Goal: Transaction & Acquisition: Book appointment/travel/reservation

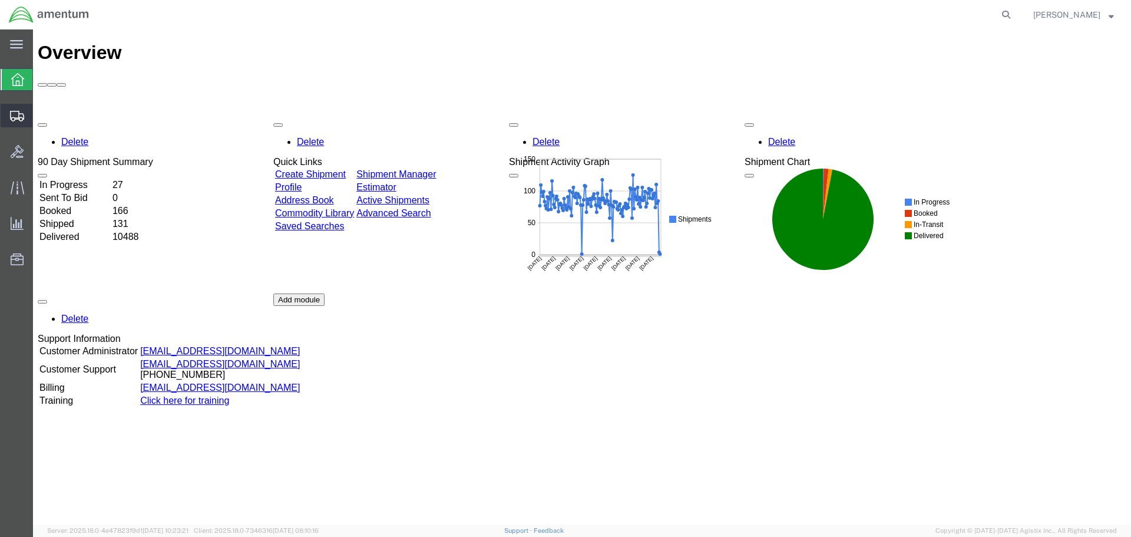
click at [0, 0] on span "Create Shipment" at bounding box center [0, 0] width 0 height 0
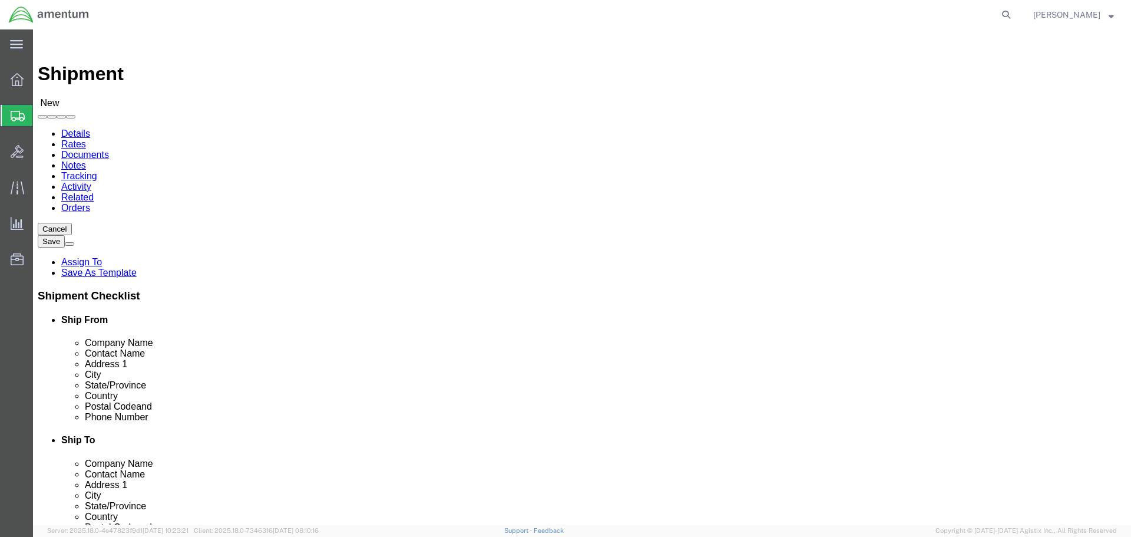
select select
select select "MYPROFILE"
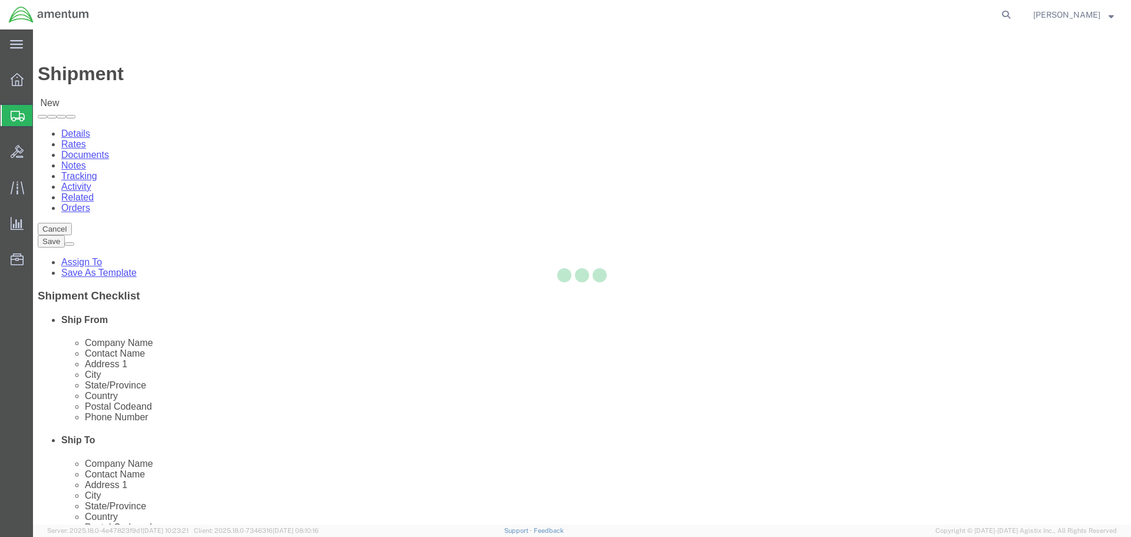
select select "CA"
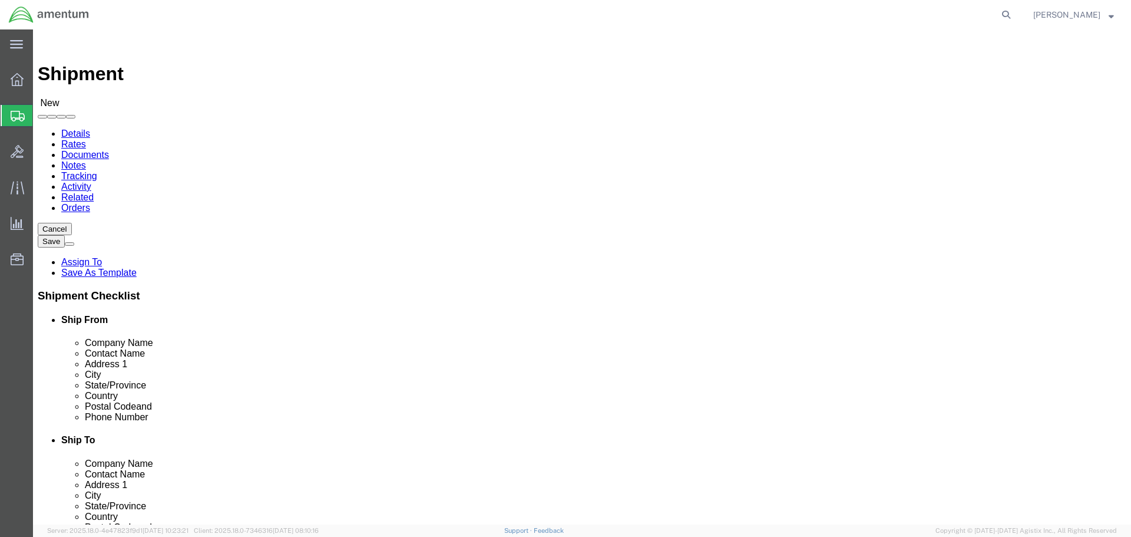
type input "wtu"
select select "49949"
select select "AZ"
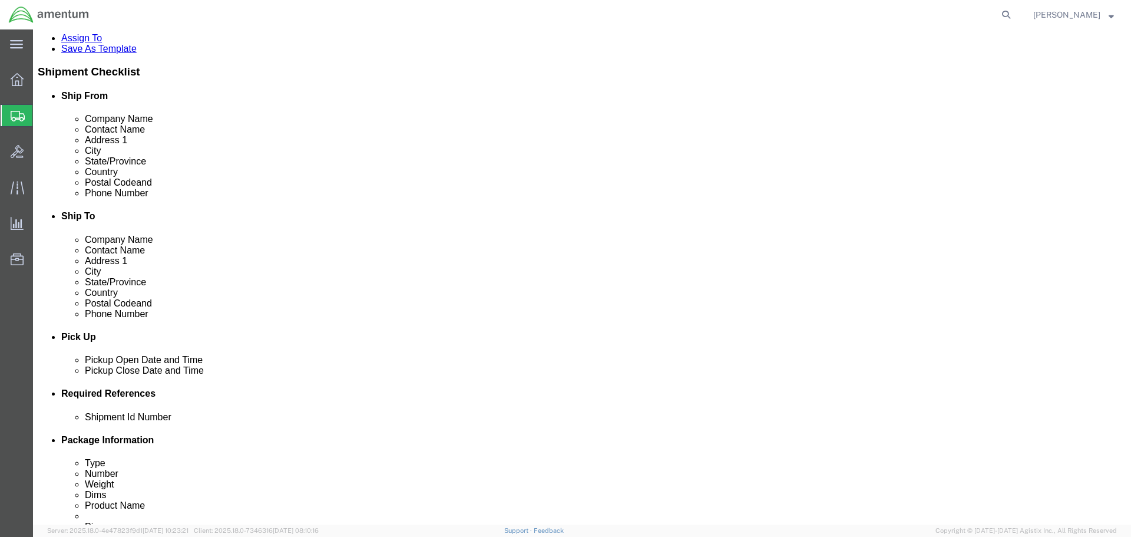
scroll to position [236, 0]
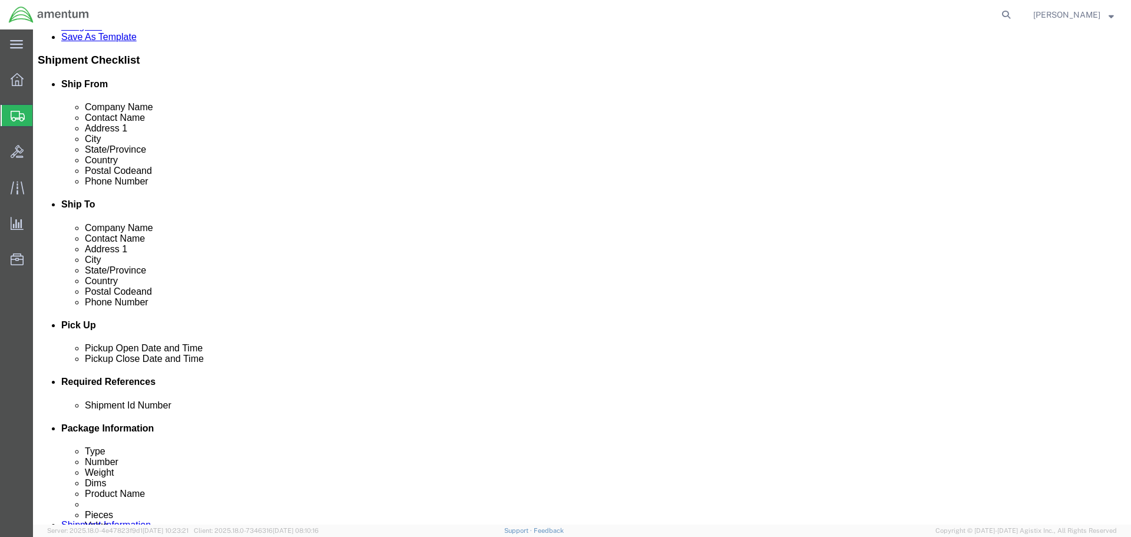
click div "[DATE] 8:00 AM"
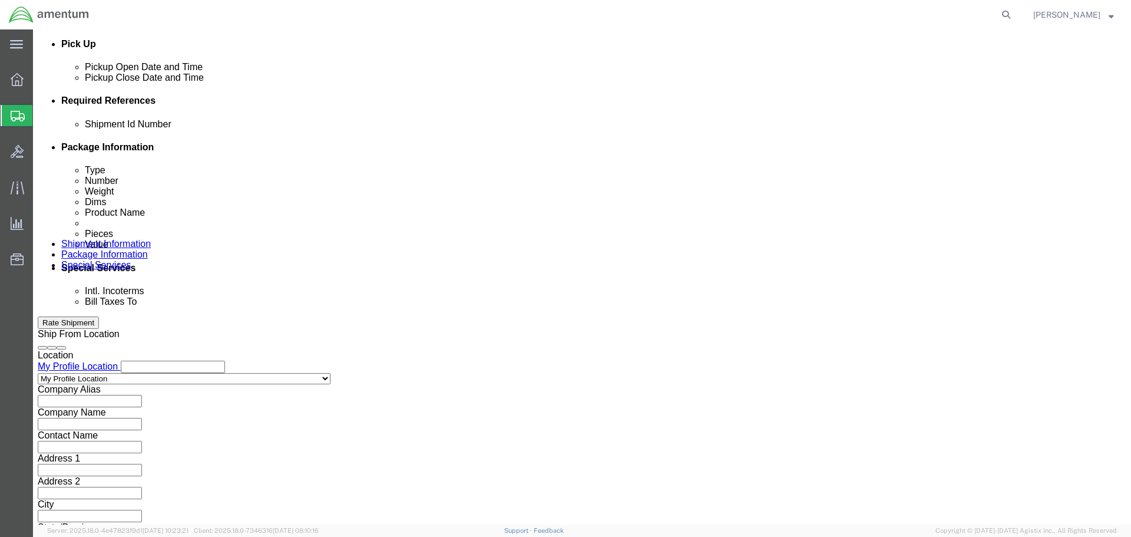
type input "12:00 PM"
click button "Apply"
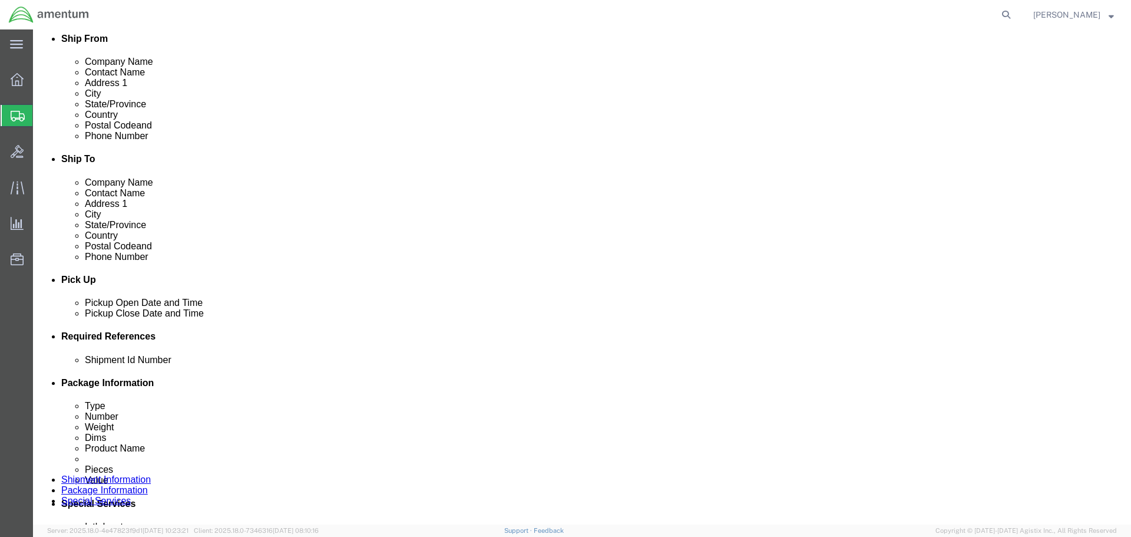
click div "[DATE] 1:00 PM"
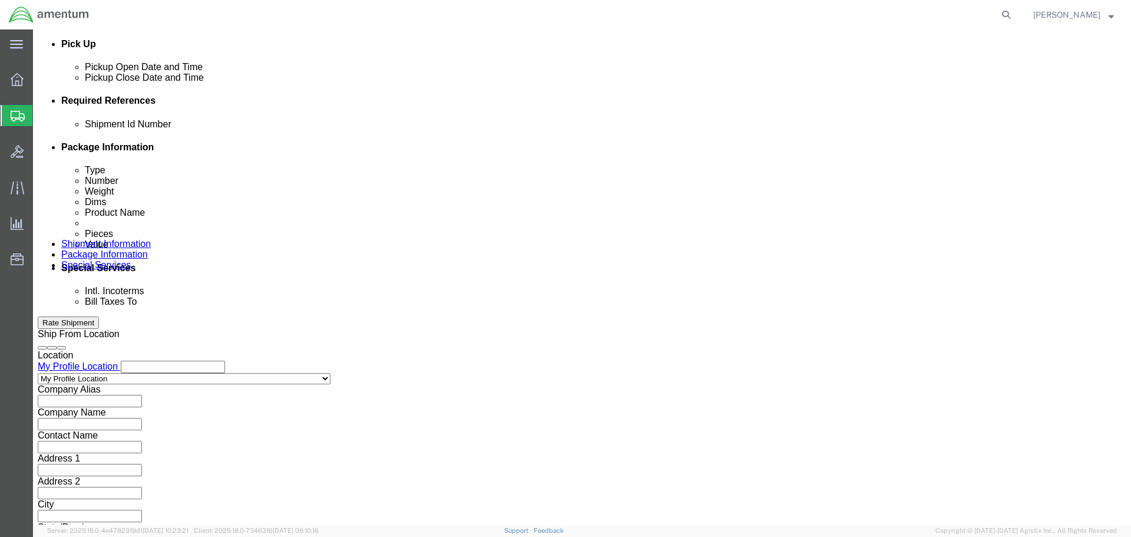
type input "3:00 PM"
click button "Apply"
click div "Add reference"
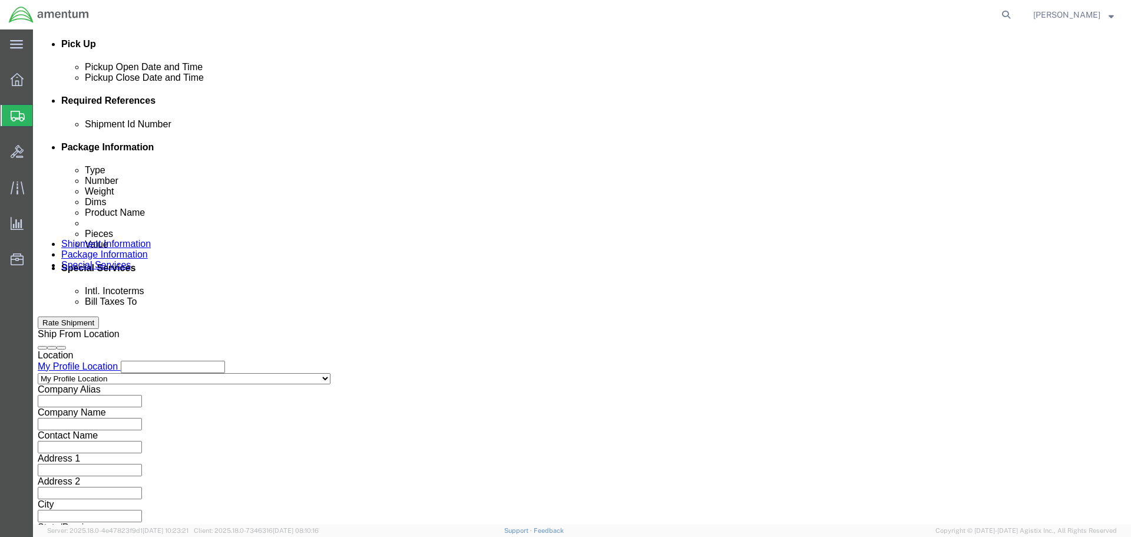
click button "Add reference"
click input "text"
type input "95955"
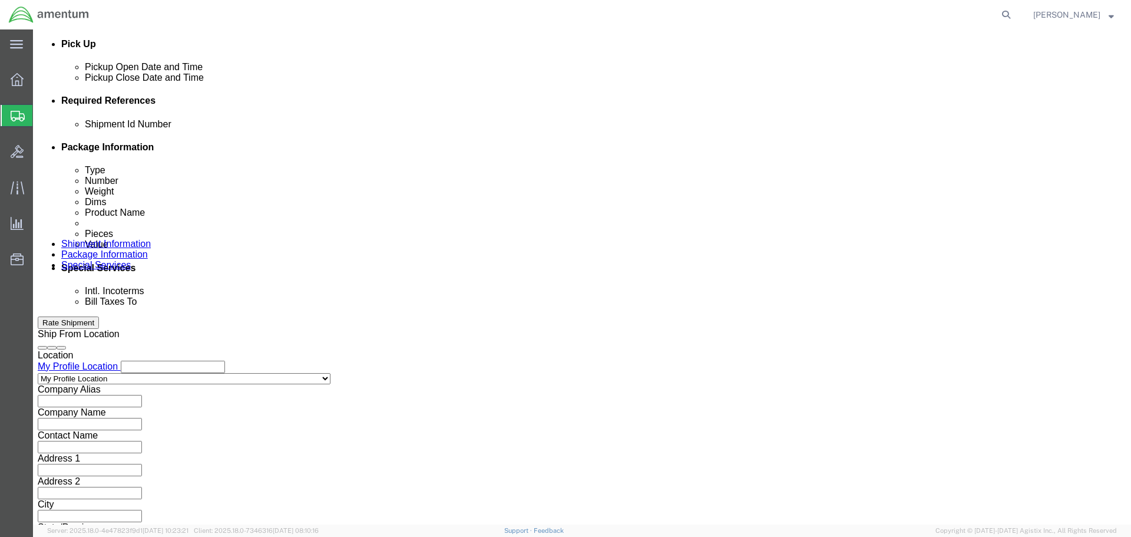
select select "PROJNUM"
type input "6118.03.03.2219.000.SDC.0000"
select select "DEPT"
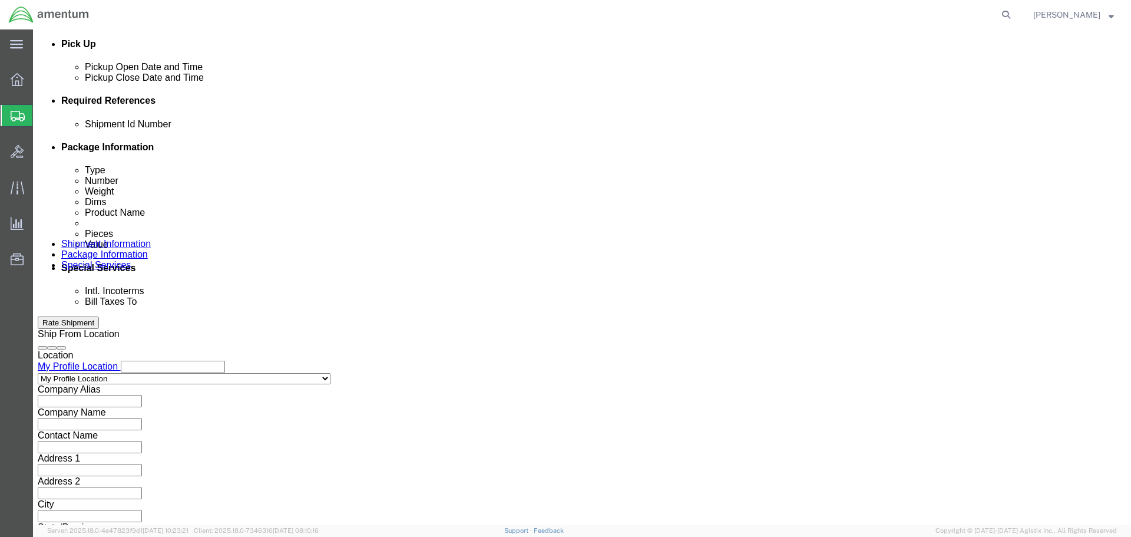
type input "CBP"
select select "CUSTREF"
type input "328215"
click button "Continue"
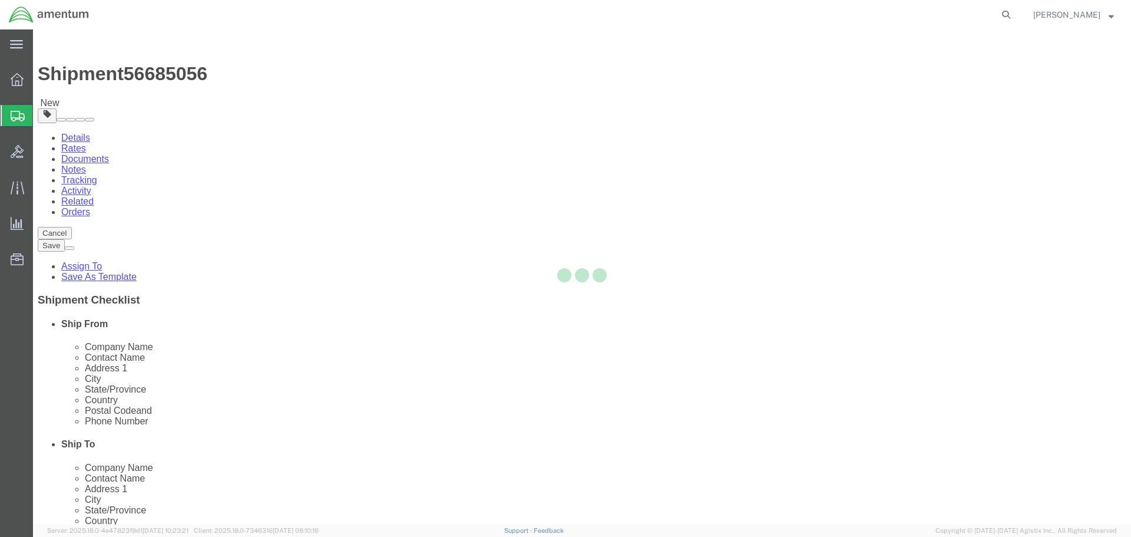
select select "CBOX"
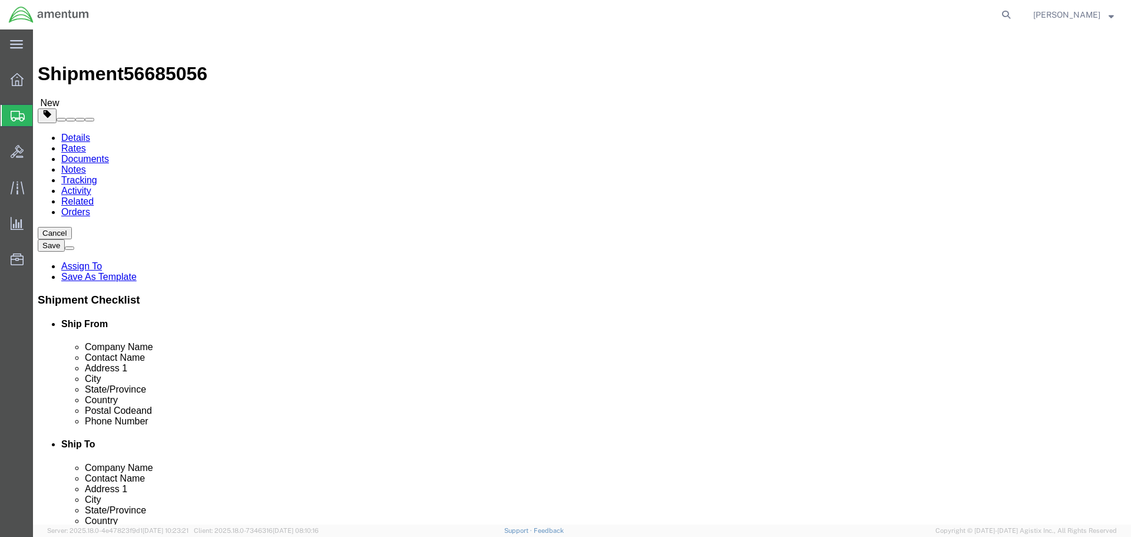
click input "text"
type input "14"
type input "11"
type input "6"
type input "2"
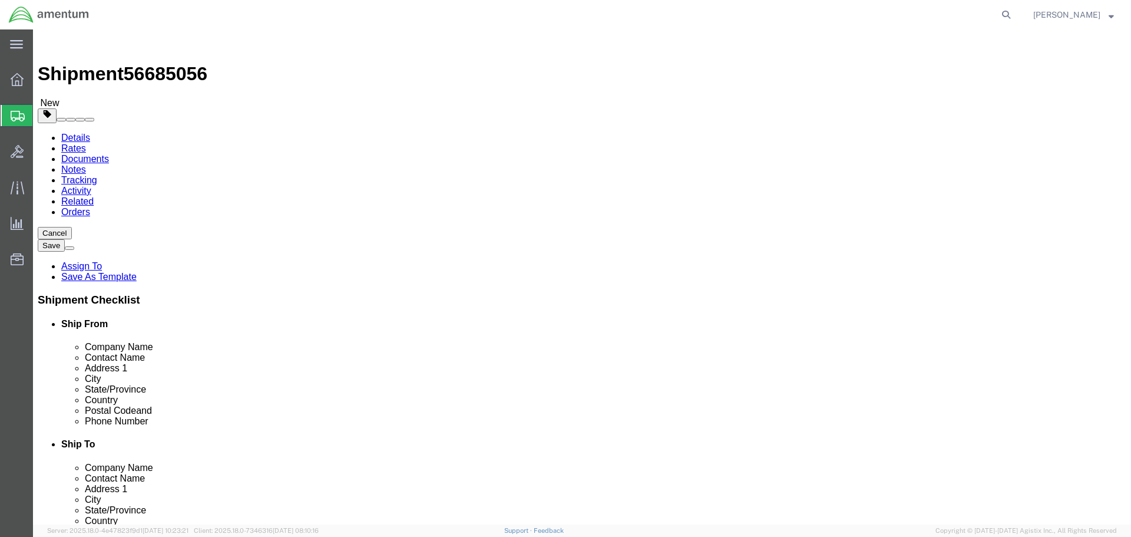
click link "Add Content"
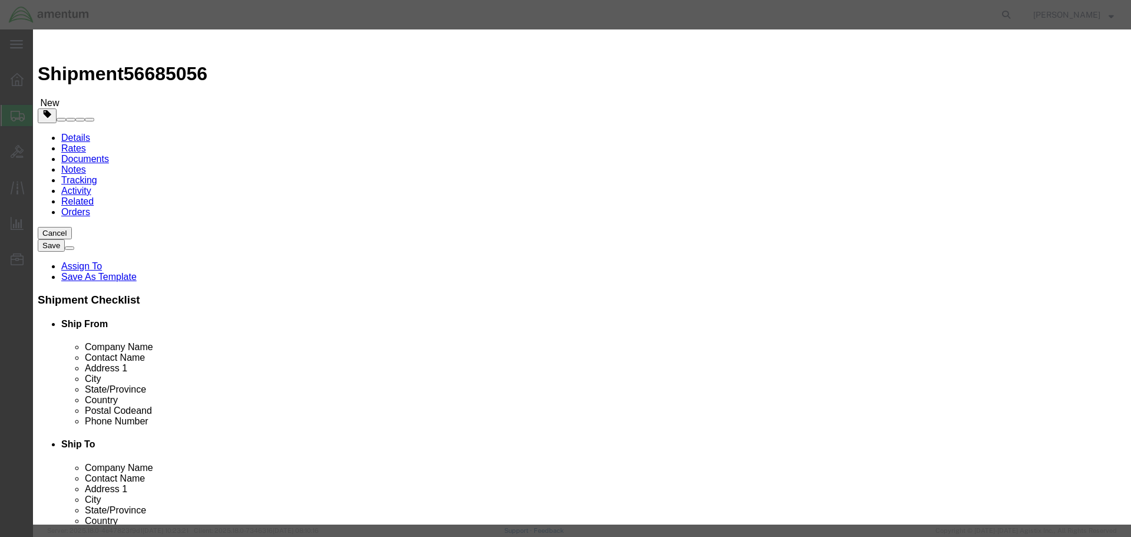
type input "FILTER, HYDRAULIC"
select select "USD"
type input "704A44333110"
type input "FILTER, HYDRAULIC"
type input "2"
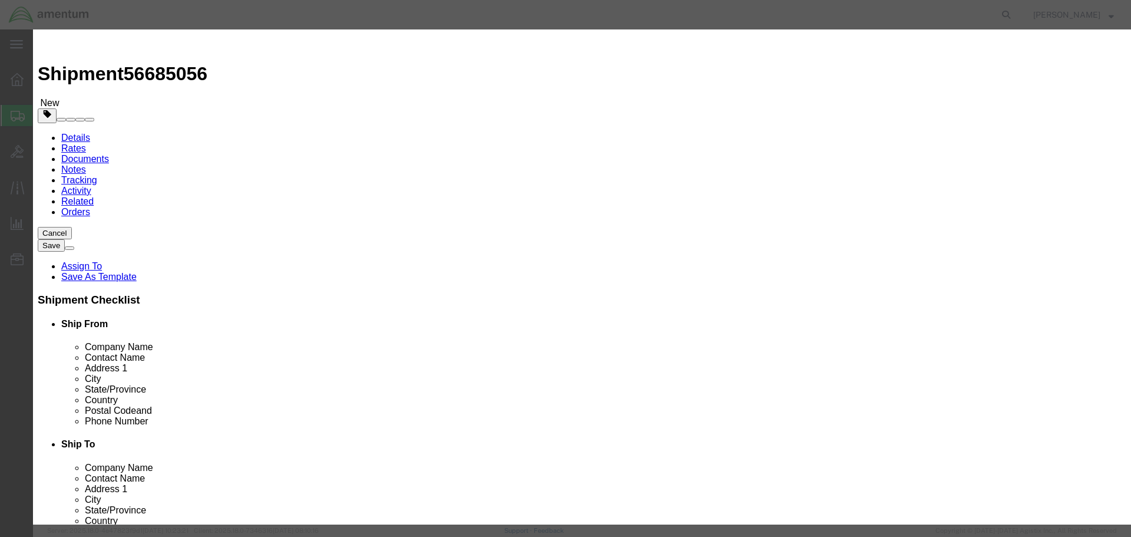
type input "324"
click button "Save & Close"
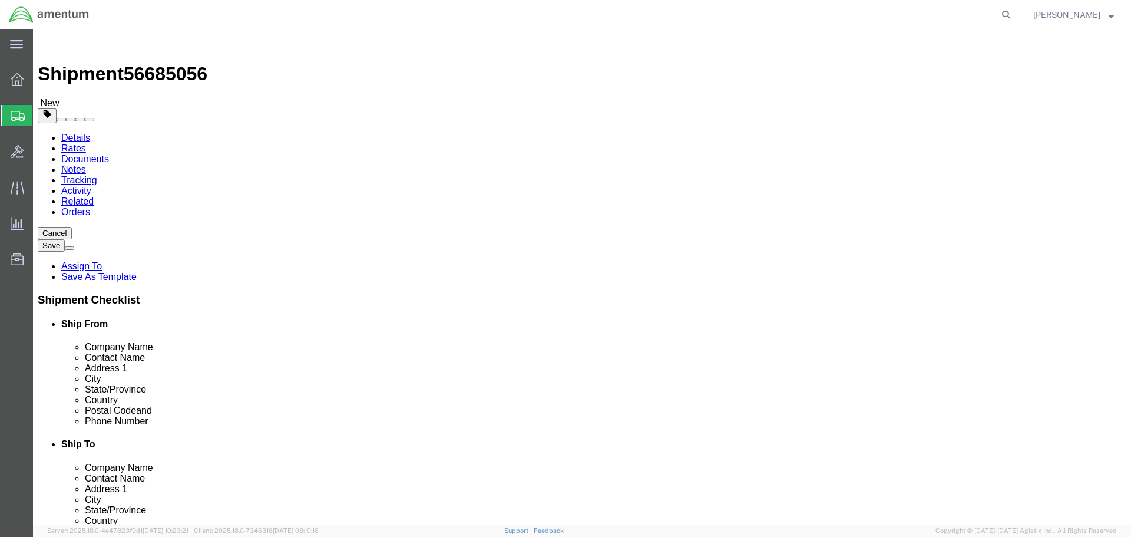
click button "Continue"
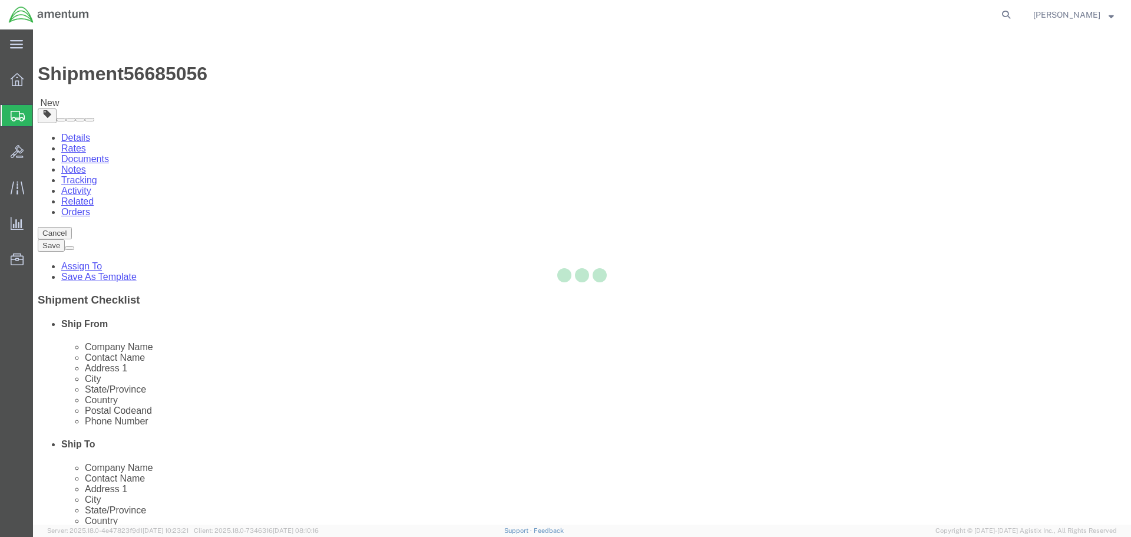
select select
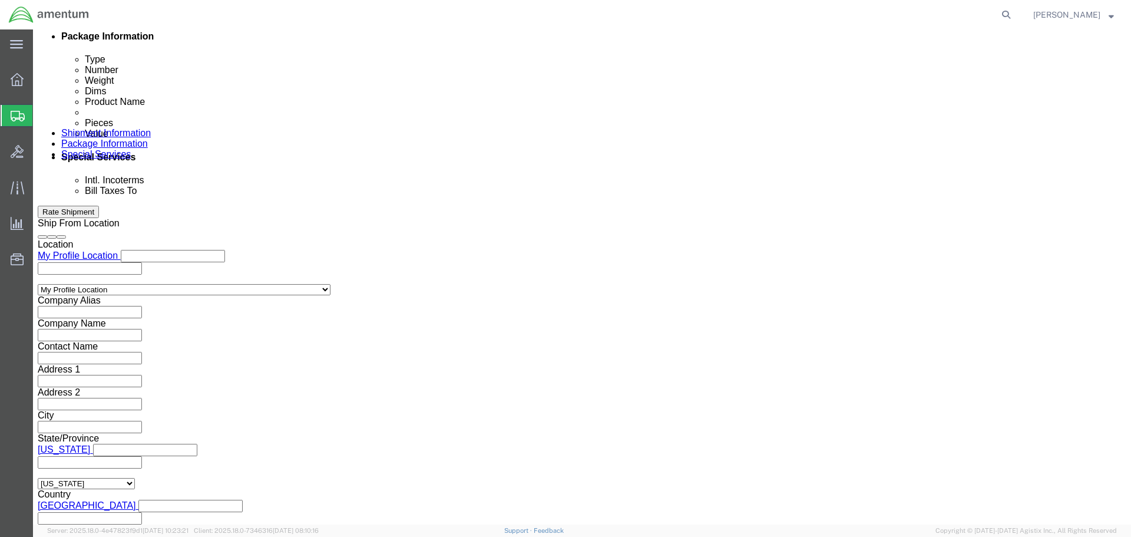
scroll to position [648, 0]
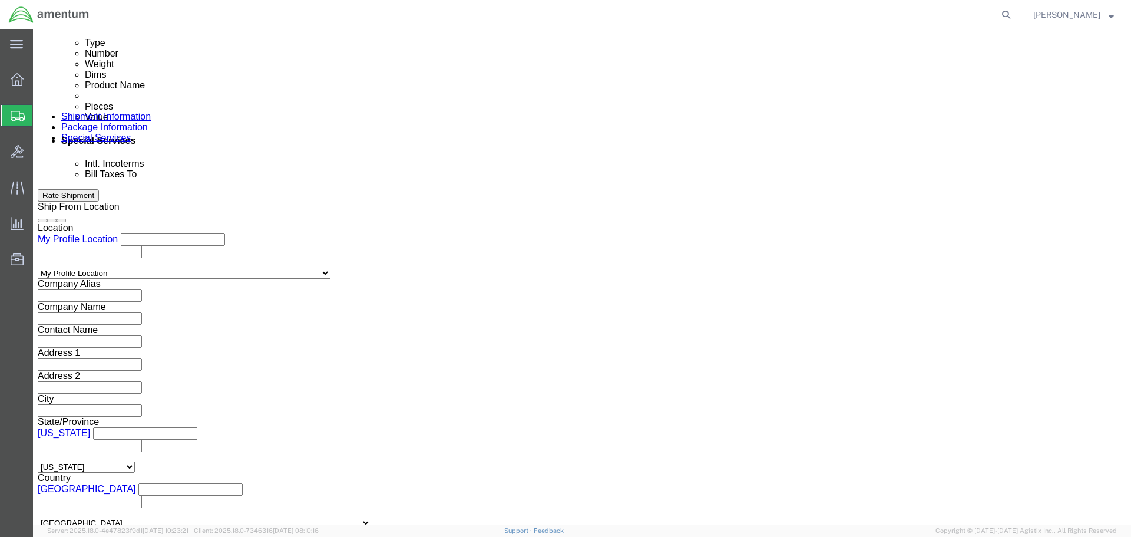
click input "text"
paste input "[PERSON_NAME][EMAIL_ADDRESS][PERSON_NAME][DOMAIN_NAME]"
type input "[PERSON_NAME][EMAIL_ADDRESS][PERSON_NAME][DOMAIN_NAME]"
click li "[PERSON_NAME][EMAIL_ADDRESS][PERSON_NAME][DOMAIN_NAME] (new)"
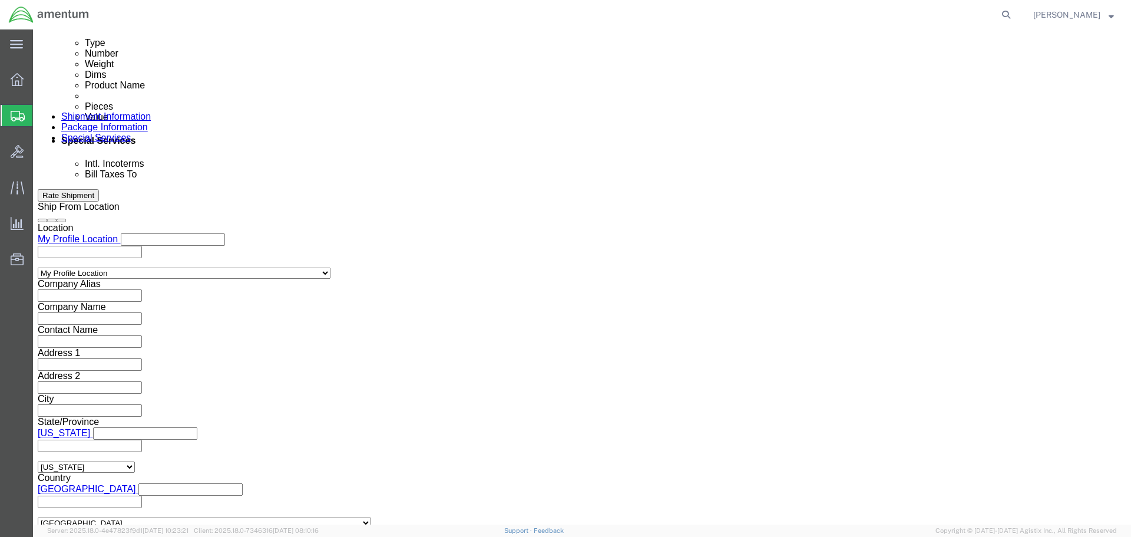
paste input "[PERSON_NAME][EMAIL_ADDRESS][PERSON_NAME][DOMAIN_NAME]"
type input "[PERSON_NAME][EMAIL_ADDRESS][PERSON_NAME][DOMAIN_NAME]"
type input "[PERSON_NAME][EMAIL_ADDRESS][PERSON_NAME][DOMAIN_NAME],[PERSON_NAME][DOMAIN_NAM…"
click input "text"
paste input "[PERSON_NAME][EMAIL_ADDRESS][PERSON_NAME][DOMAIN_NAME]"
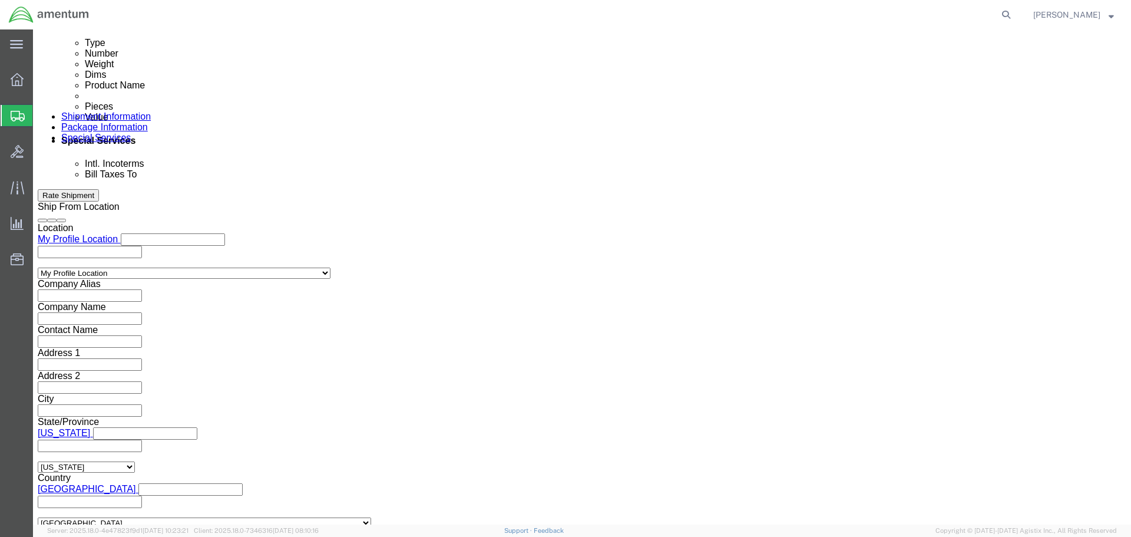
type input "[PERSON_NAME][EMAIL_ADDRESS][PERSON_NAME][DOMAIN_NAME]"
type input "[PERSON_NAME][EMAIL_ADDRESS][PERSON_NAME][DOMAIN_NAME],[PERSON_NAME][DOMAIN_NAM…"
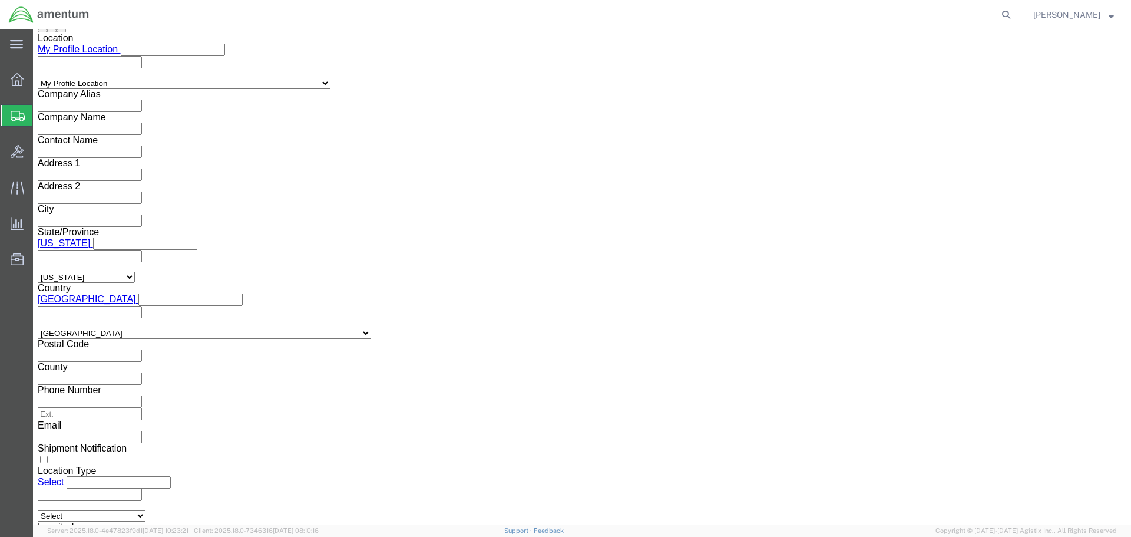
scroll to position [599, 0]
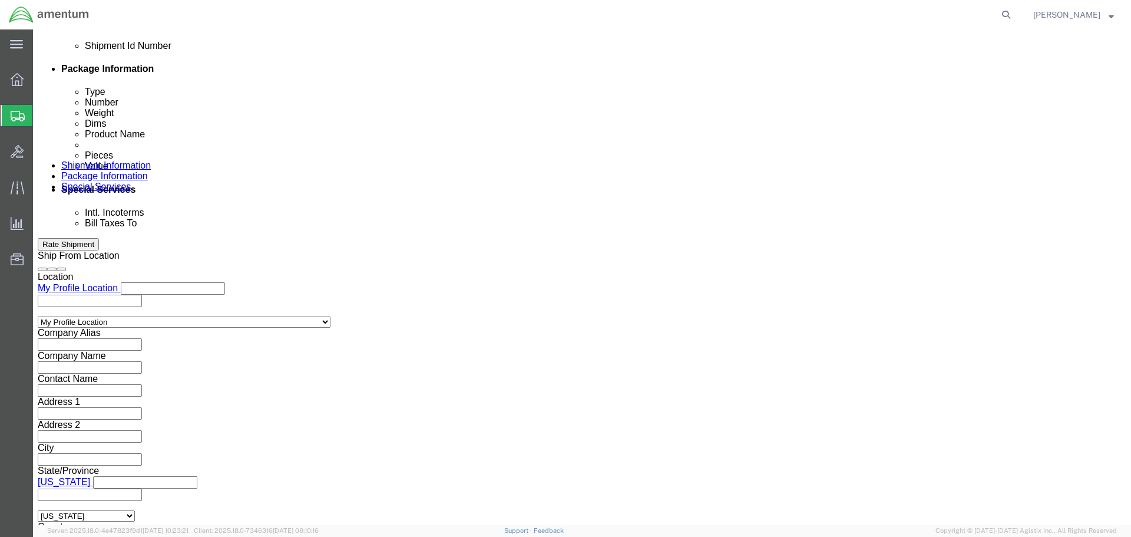
click button "Rate Shipment"
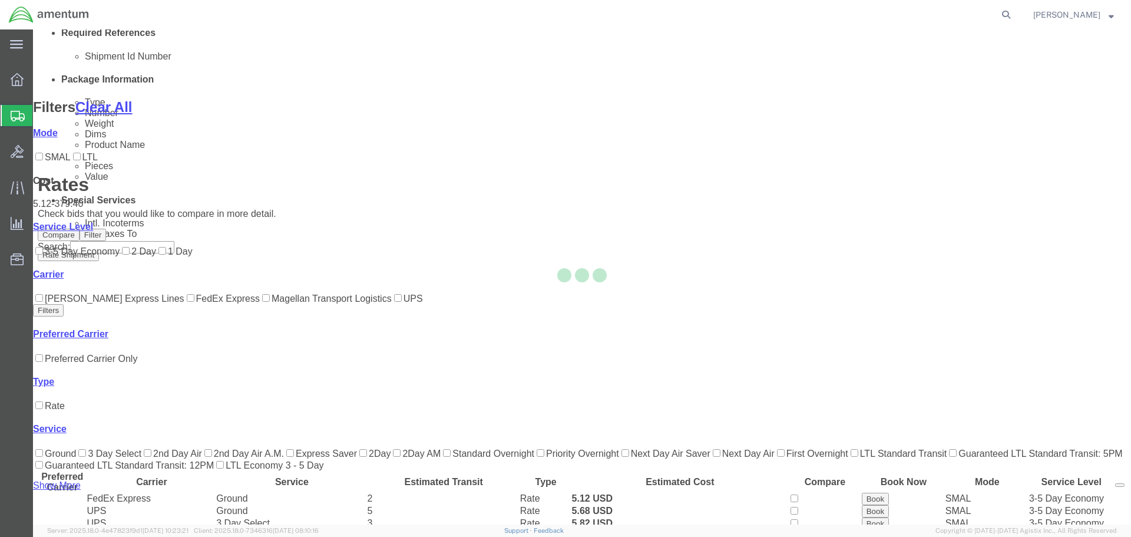
scroll to position [120, 0]
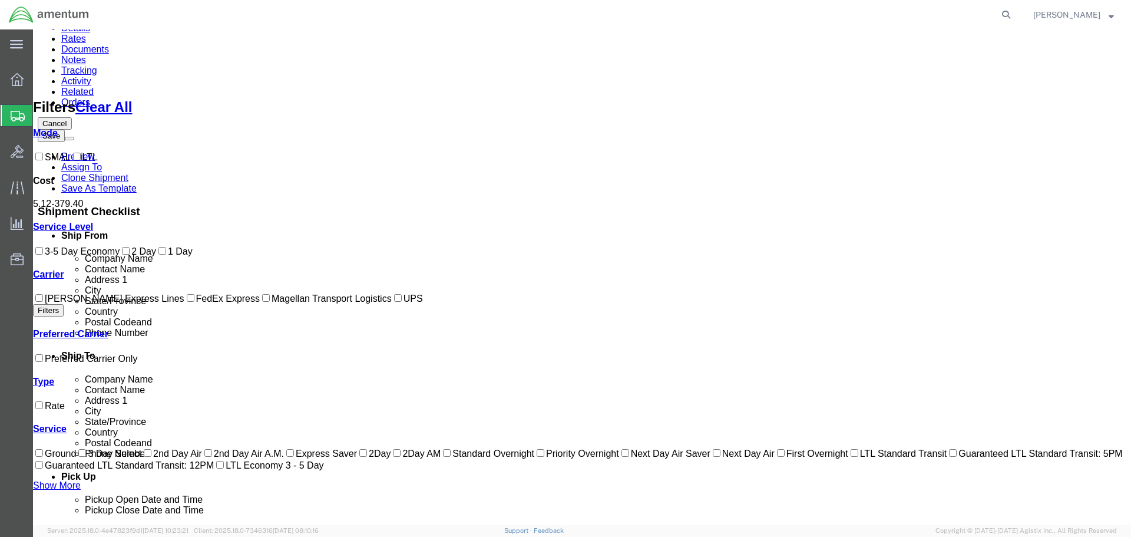
click at [184, 303] on label "FedEx Express" at bounding box center [221, 298] width 75 height 10
click at [187, 302] on input "FedEx Express" at bounding box center [191, 298] width 8 height 8
checkbox input "true"
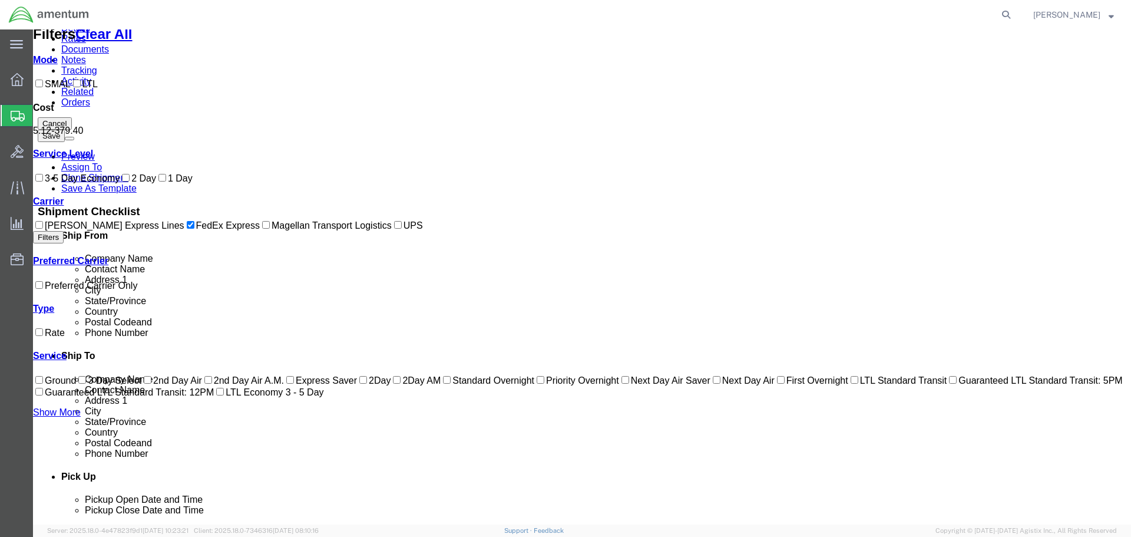
scroll to position [0, 0]
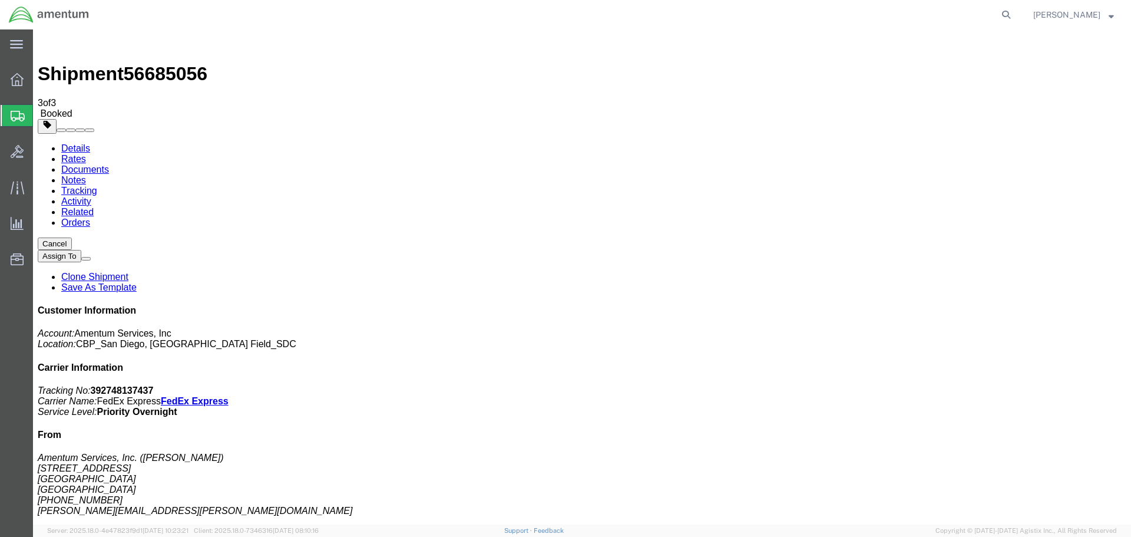
click at [154, 385] on b "392748137437" at bounding box center [122, 390] width 63 height 10
copy b "392748137437"
